Goal: Contribute content: Contribute content

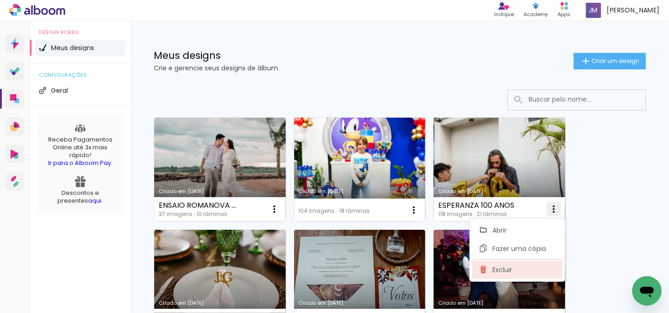
click at [509, 267] on span "Excluir" at bounding box center [503, 269] width 20 height 6
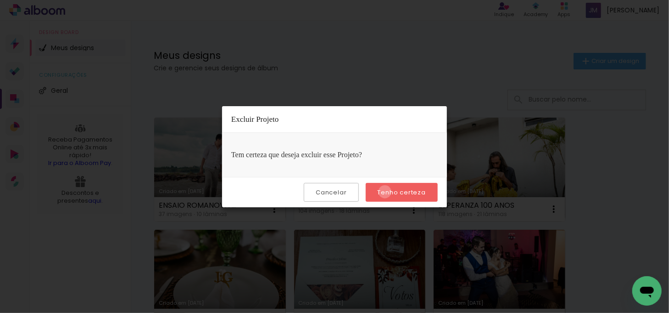
click at [0, 0] on slot "Tenho certeza" at bounding box center [0, 0] width 0 height 0
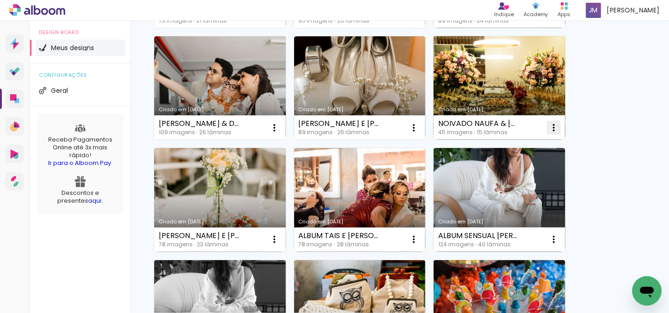
scroll to position [417, 0]
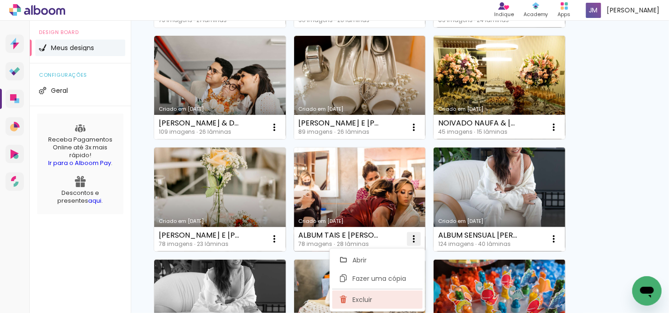
click at [383, 300] on paper-item "Excluir" at bounding box center [377, 299] width 90 height 18
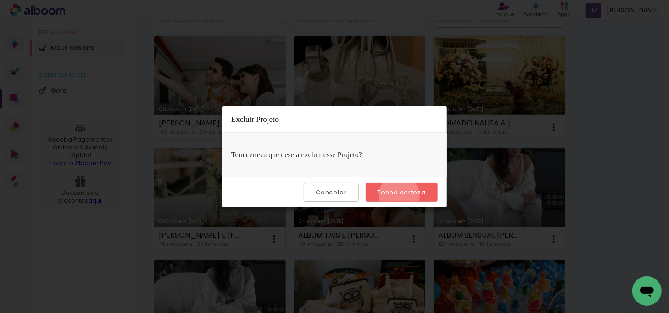
click at [401, 196] on paper-button "Tenho certeza" at bounding box center [402, 192] width 72 height 19
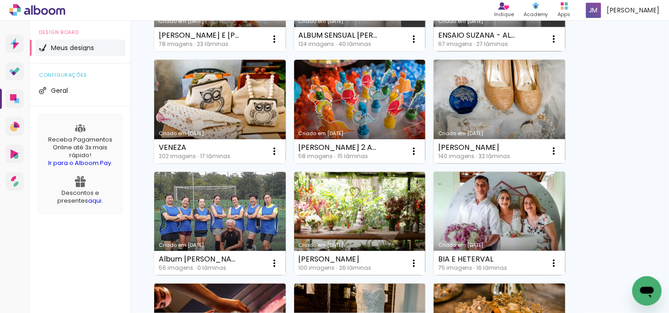
scroll to position [667, 0]
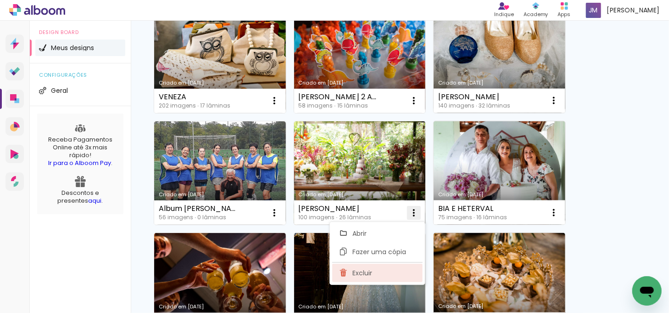
click at [365, 271] on span "Excluir" at bounding box center [363, 272] width 20 height 6
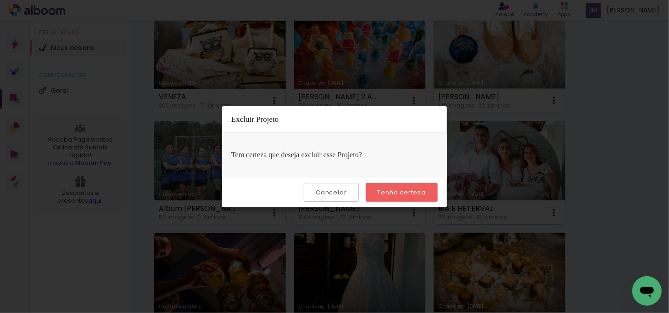
drag, startPoint x: 387, startPoint y: 191, endPoint x: 642, endPoint y: 177, distance: 255.2
click at [0, 0] on slot "Tenho certeza" at bounding box center [0, 0] width 0 height 0
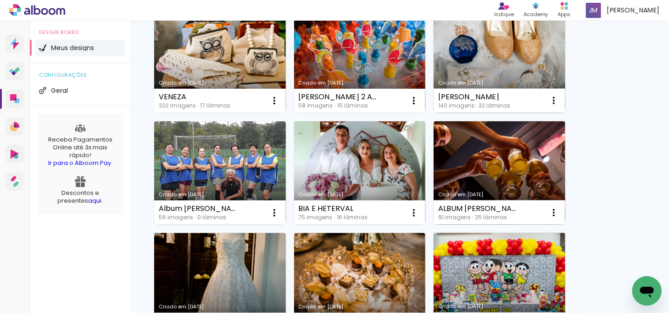
scroll to position [751, 0]
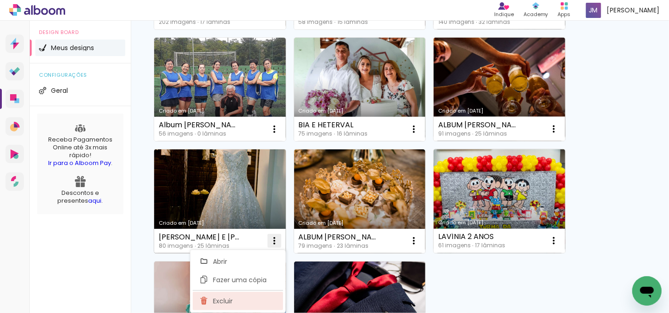
click at [219, 298] on span "Excluir" at bounding box center [223, 300] width 20 height 6
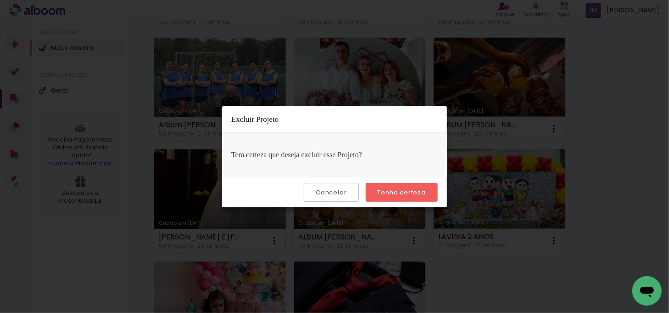
click at [0, 0] on slot "Tenho certeza" at bounding box center [0, 0] width 0 height 0
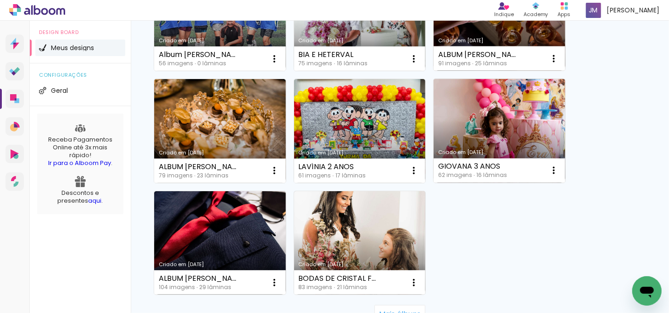
scroll to position [835, 0]
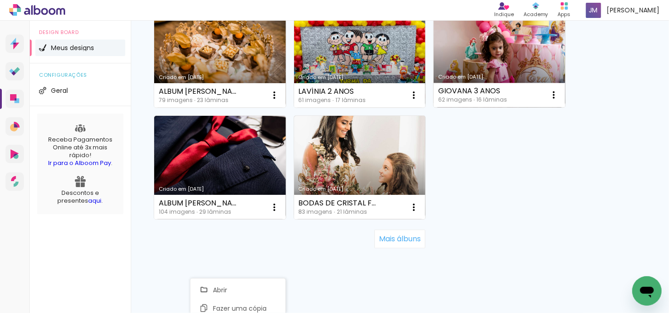
scroll to position [895, 0]
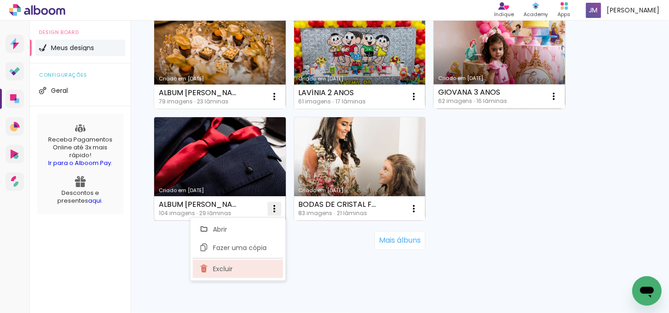
drag, startPoint x: 223, startPoint y: 270, endPoint x: 228, endPoint y: 267, distance: 5.8
click at [225, 269] on span "Excluir" at bounding box center [223, 268] width 20 height 6
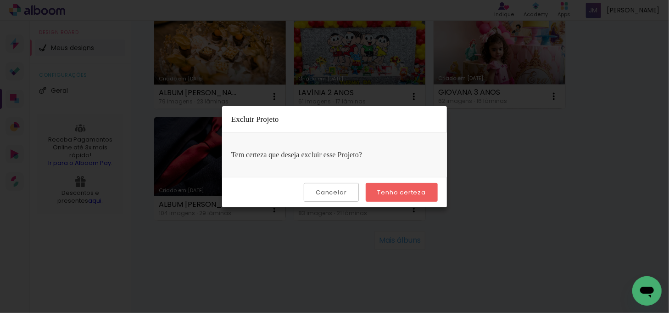
click at [420, 187] on paper-button "Tenho certeza" at bounding box center [402, 192] width 72 height 19
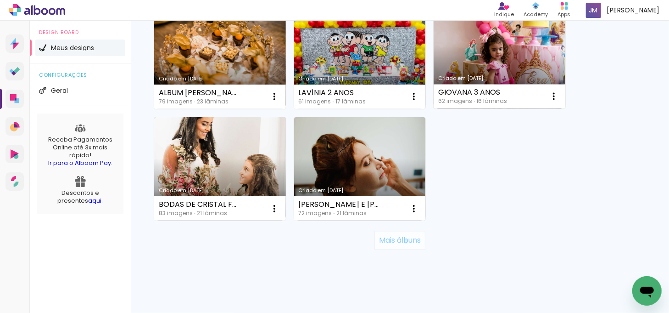
click at [0, 0] on slot "Mais álbuns" at bounding box center [0, 0] width 0 height 0
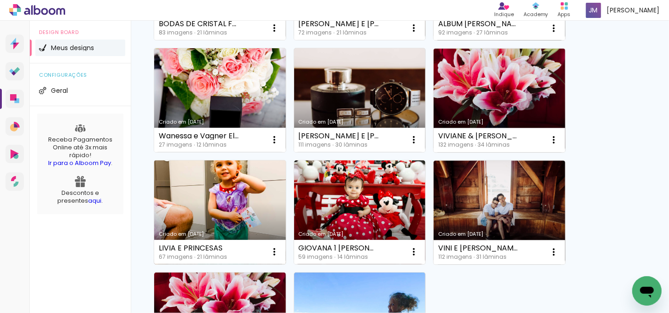
scroll to position [1056, 0]
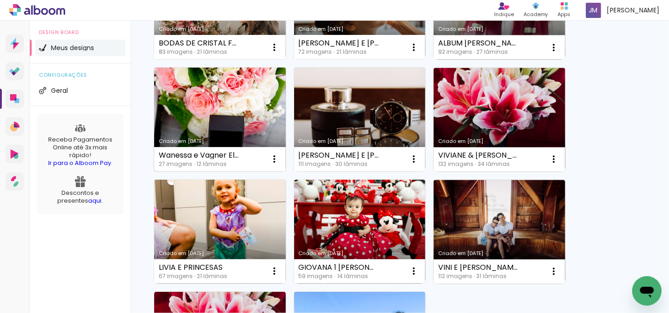
click at [235, 116] on link "Criado em 22/07/21" at bounding box center [220, 119] width 132 height 104
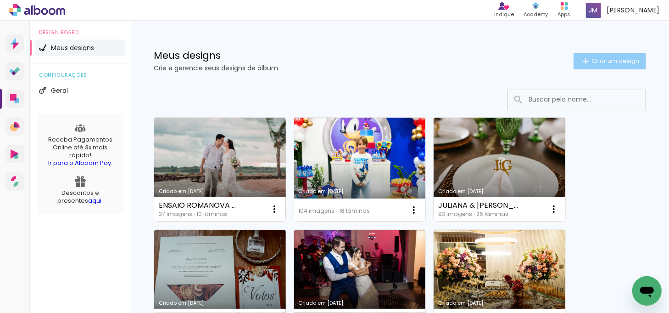
click at [624, 60] on span "Criar um design" at bounding box center [616, 61] width 48 height 6
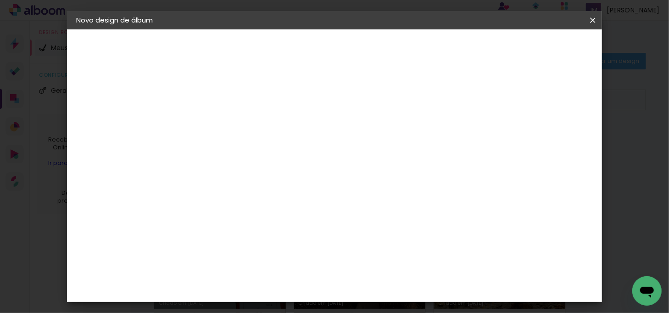
click at [226, 121] on input at bounding box center [226, 123] width 0 height 14
type input "b"
type input "BIANCA + THOMÁS"
type paper-input "BIANCA + THOMÁS"
type input "BIANCA + [PERSON_NAME]"
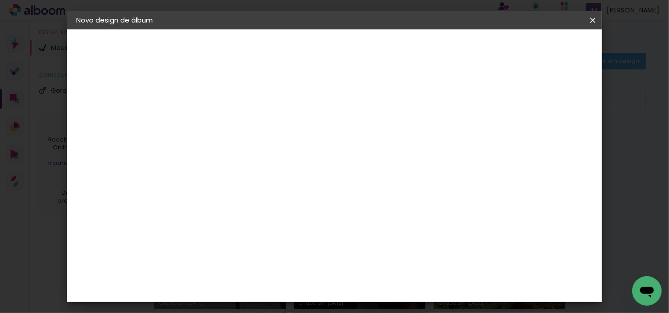
type paper-input "BIANCA + [PERSON_NAME]"
click at [0, 0] on slot "Avançar" at bounding box center [0, 0] width 0 height 0
click at [244, 303] on div "Fênix Álbuns" at bounding box center [232, 310] width 24 height 15
click at [0, 0] on slot "Avançar" at bounding box center [0, 0] width 0 height 0
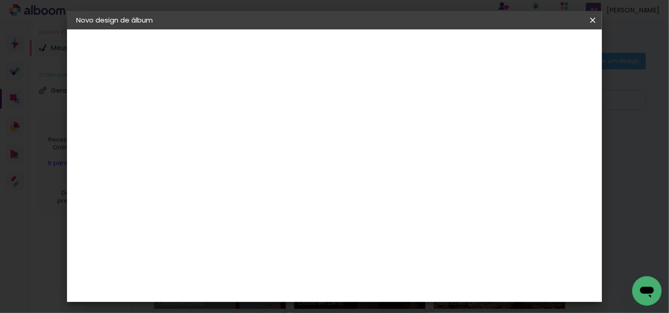
scroll to position [41, 0]
click at [288, 180] on span "25 × 30" at bounding box center [267, 192] width 43 height 24
click at [376, 53] on paper-button "Avançar" at bounding box center [353, 49] width 45 height 16
click at [414, 99] on div at bounding box center [409, 99] width 8 height 8
type paper-checkbox "on"
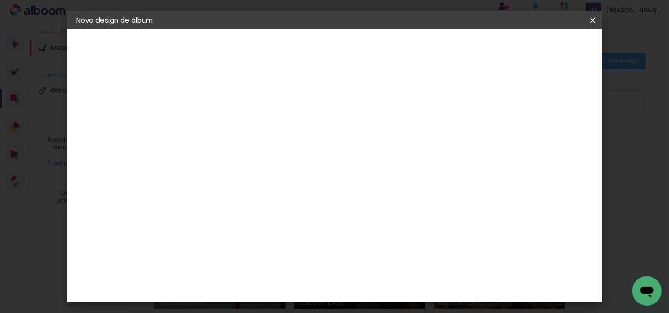
scroll to position [20, 0]
click at [465, 46] on span "Iniciar design" at bounding box center [445, 48] width 42 height 6
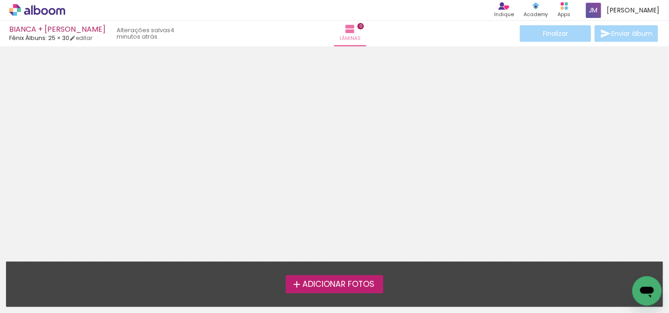
click at [323, 286] on span "Adicionar Fotos" at bounding box center [339, 284] width 72 height 8
click at [0, 0] on input "file" at bounding box center [0, 0] width 0 height 0
